Goal: Find contact information: Find contact information

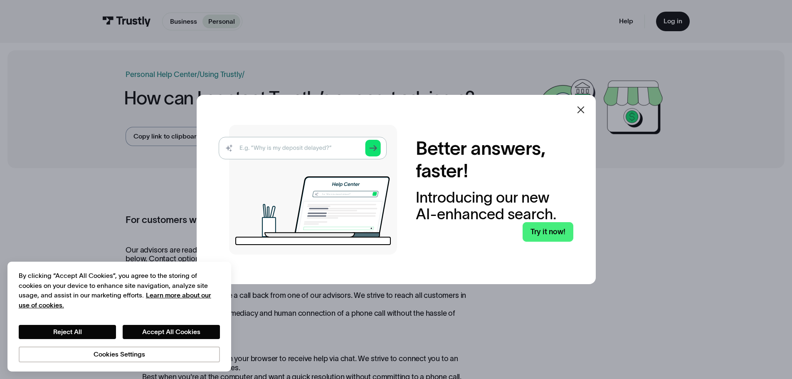
click at [591, 109] on div at bounding box center [581, 110] width 20 height 20
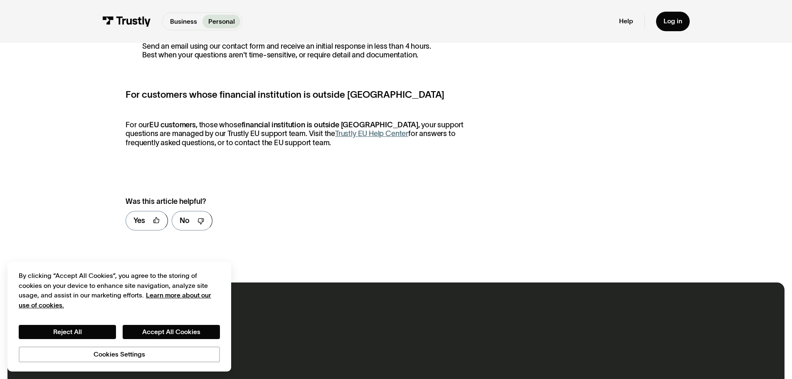
scroll to position [457, 0]
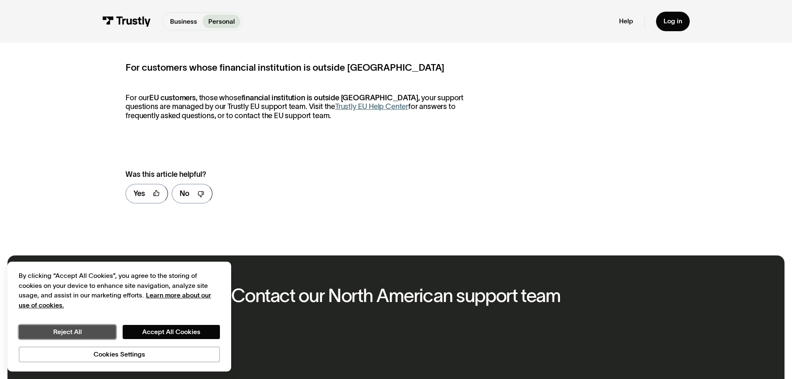
click at [107, 331] on button "Reject All" at bounding box center [67, 332] width 97 height 14
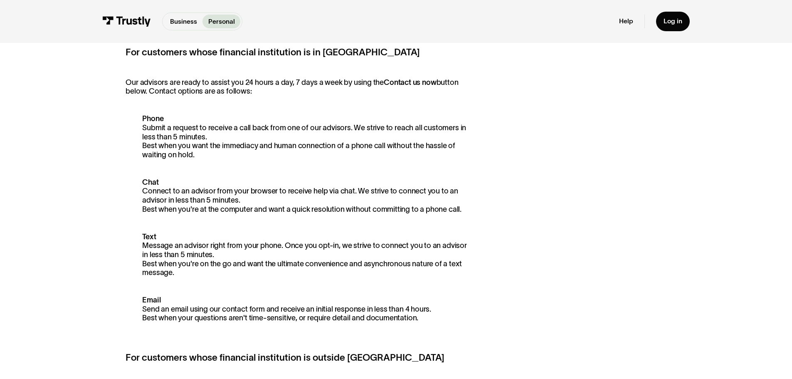
scroll to position [208, 0]
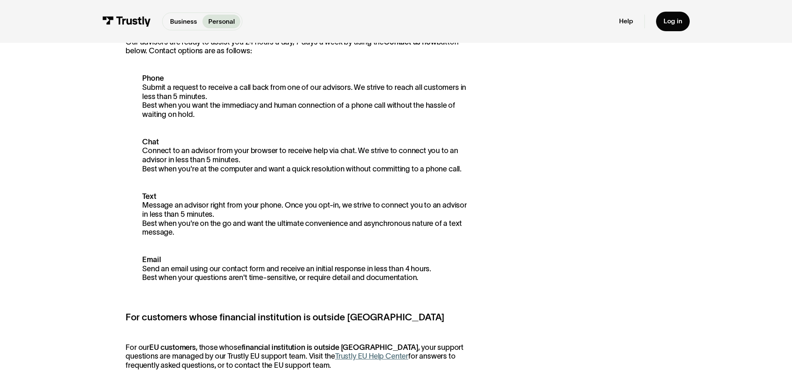
click at [348, 267] on p "Email Send an email using our contact form and receive an initial response in l…" at bounding box center [300, 268] width 348 height 27
click at [146, 259] on strong "Email" at bounding box center [151, 259] width 18 height 8
click at [152, 269] on p "Email Send an email using our contact form and receive an initial response in l…" at bounding box center [300, 268] width 348 height 27
click at [161, 280] on p "Email Send an email using our contact form and receive an initial response in l…" at bounding box center [300, 268] width 348 height 27
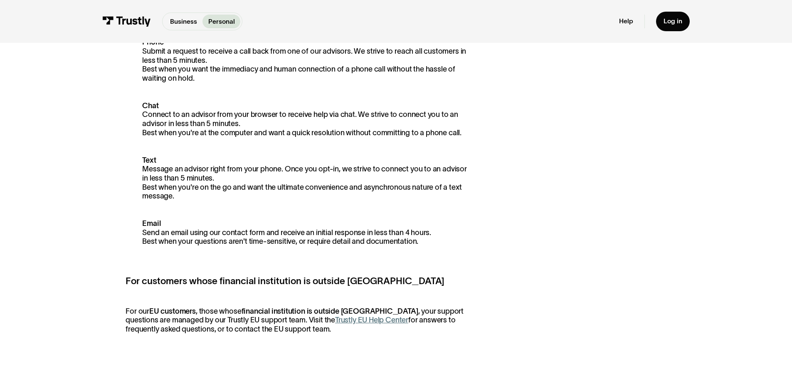
scroll to position [291, 0]
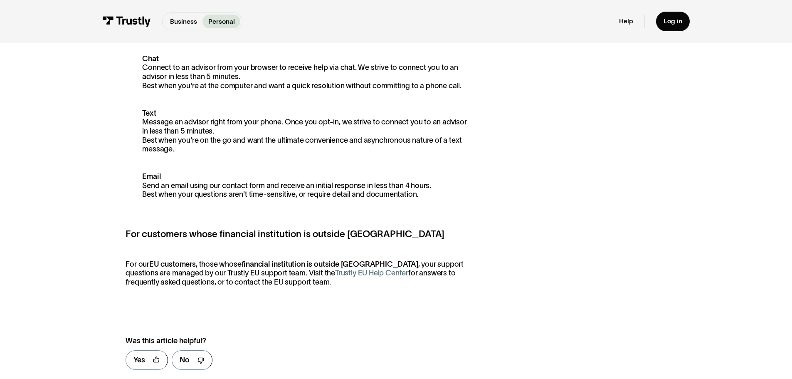
click at [154, 175] on strong "Email" at bounding box center [151, 176] width 18 height 8
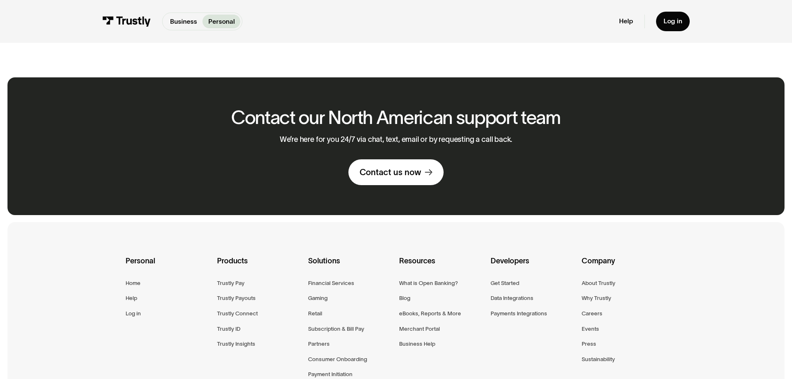
scroll to position [568, 0]
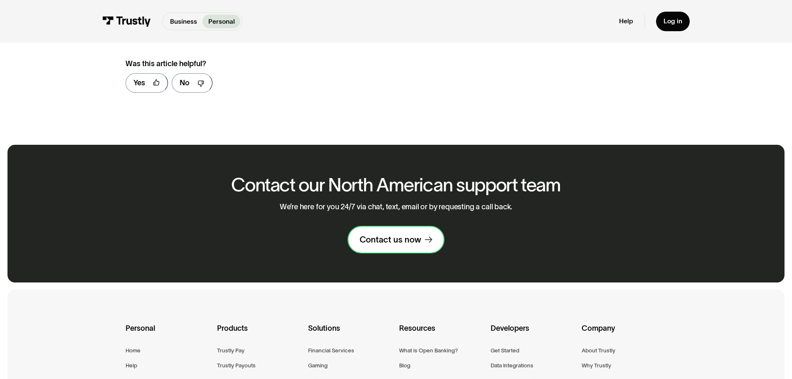
click at [389, 245] on div "Contact us now" at bounding box center [391, 239] width 62 height 11
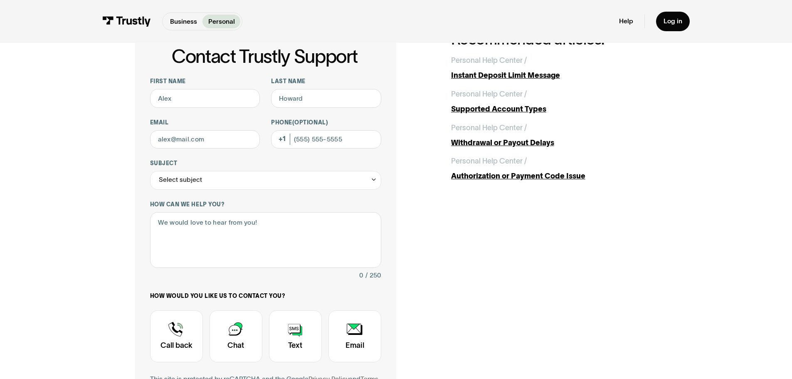
scroll to position [125, 0]
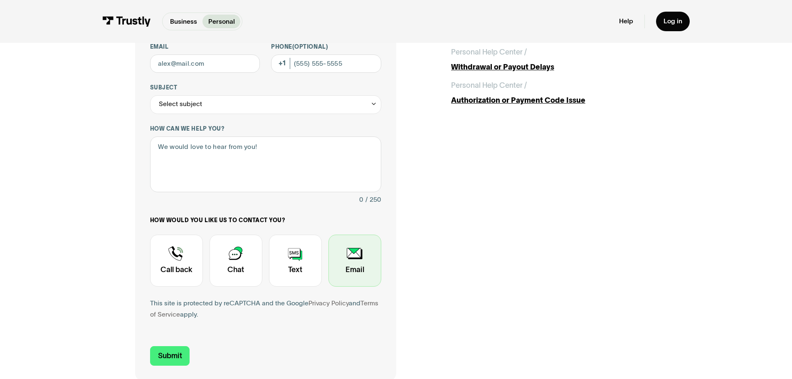
click at [360, 259] on div "Contact Trustly Support" at bounding box center [354, 261] width 53 height 52
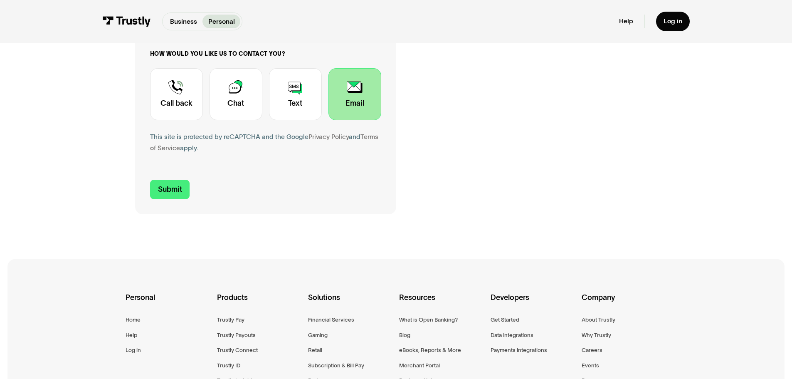
scroll to position [0, 0]
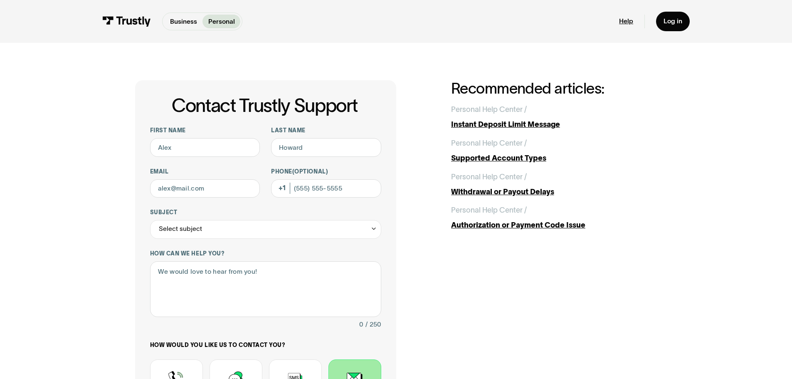
click at [626, 23] on link "Help" at bounding box center [626, 21] width 14 height 8
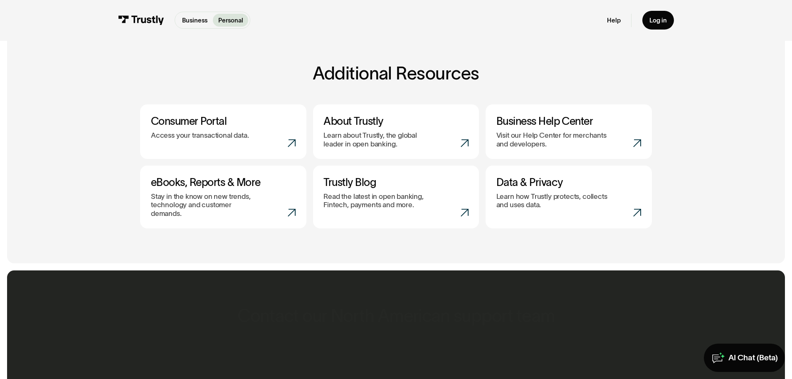
scroll to position [374, 0]
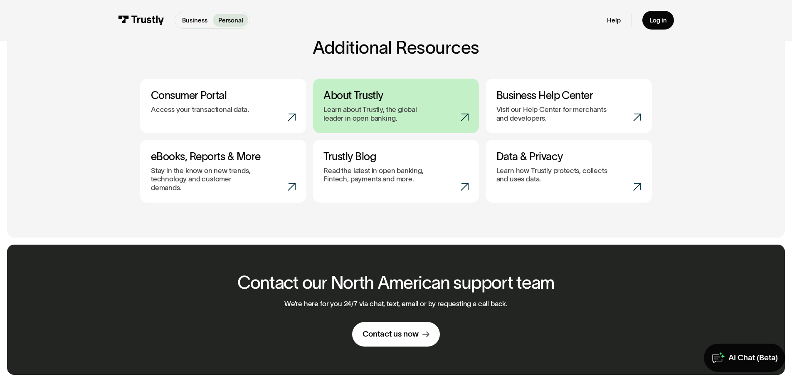
click at [423, 106] on link "About Trustly Learn about Trustly, the global leader in open banking." at bounding box center [396, 106] width 166 height 54
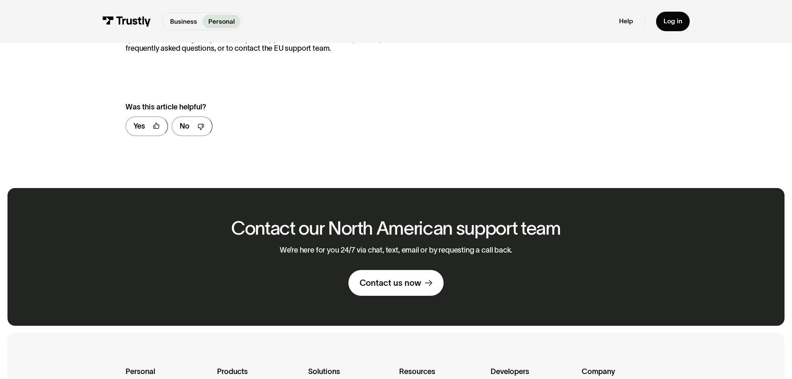
scroll to position [568, 0]
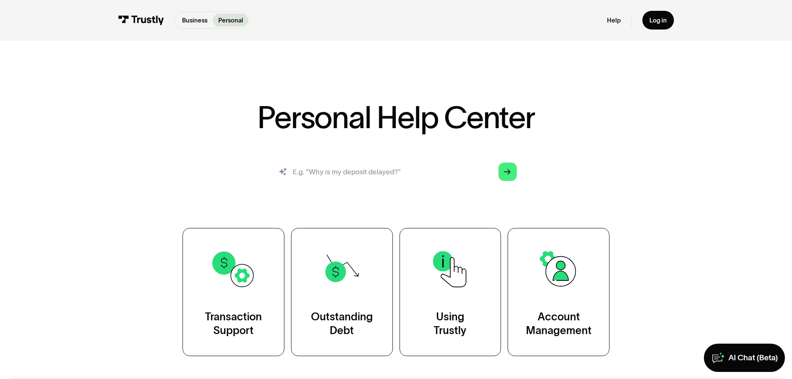
click at [436, 175] on input "search" at bounding box center [396, 172] width 256 height 28
type input "fax"
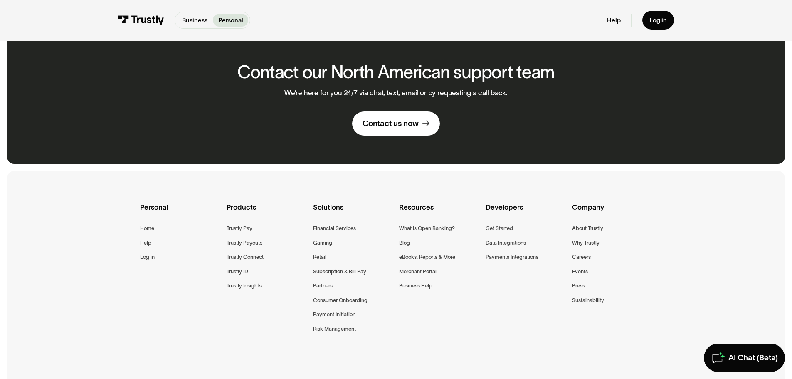
scroll to position [665, 0]
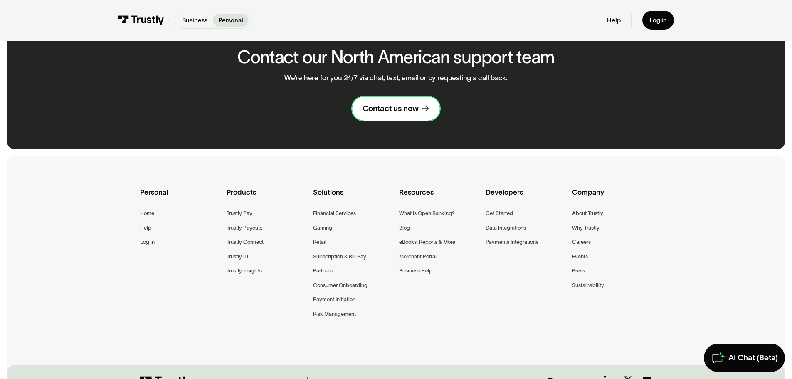
click at [383, 104] on div "Contact us now" at bounding box center [391, 109] width 56 height 10
